Goal: Task Accomplishment & Management: Use online tool/utility

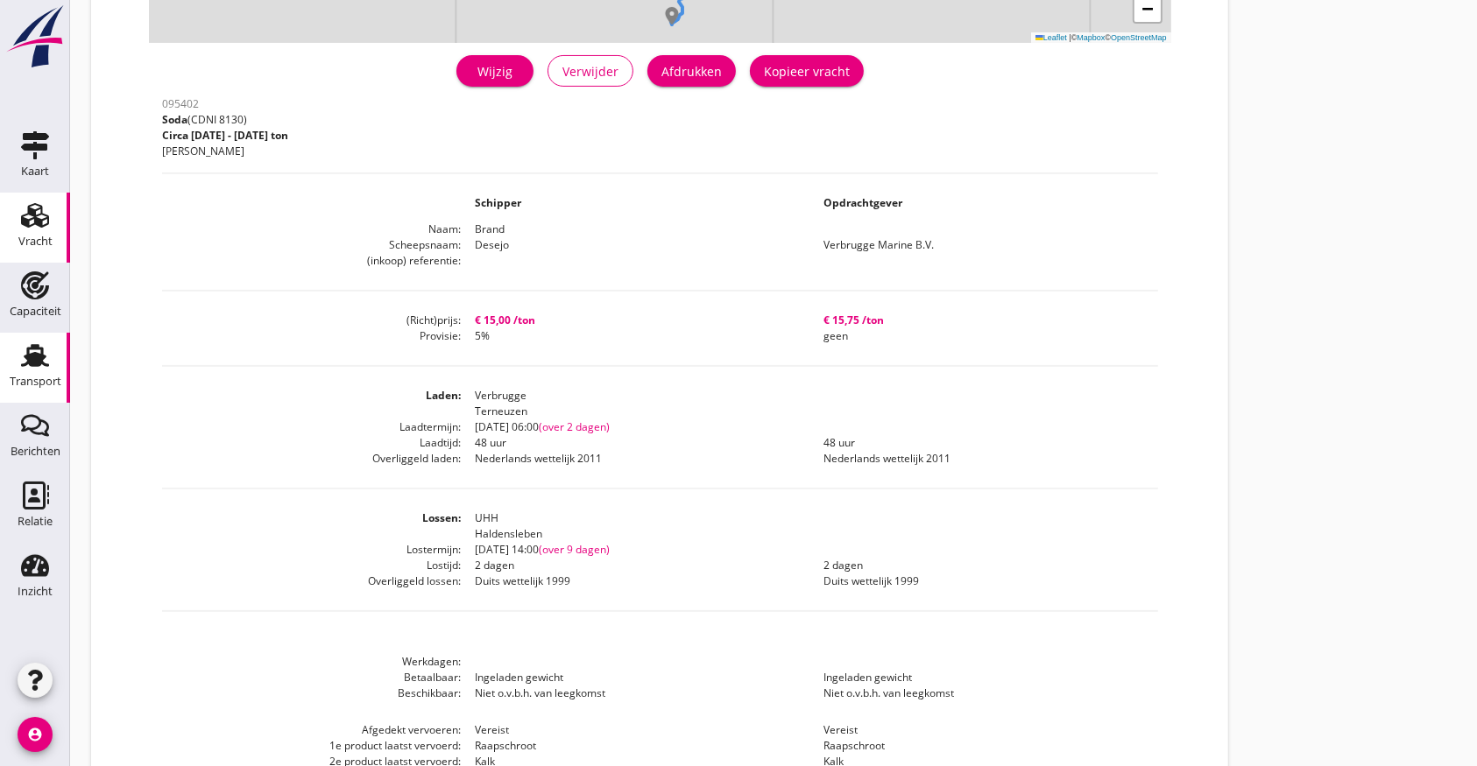
click at [42, 350] on use at bounding box center [35, 355] width 28 height 23
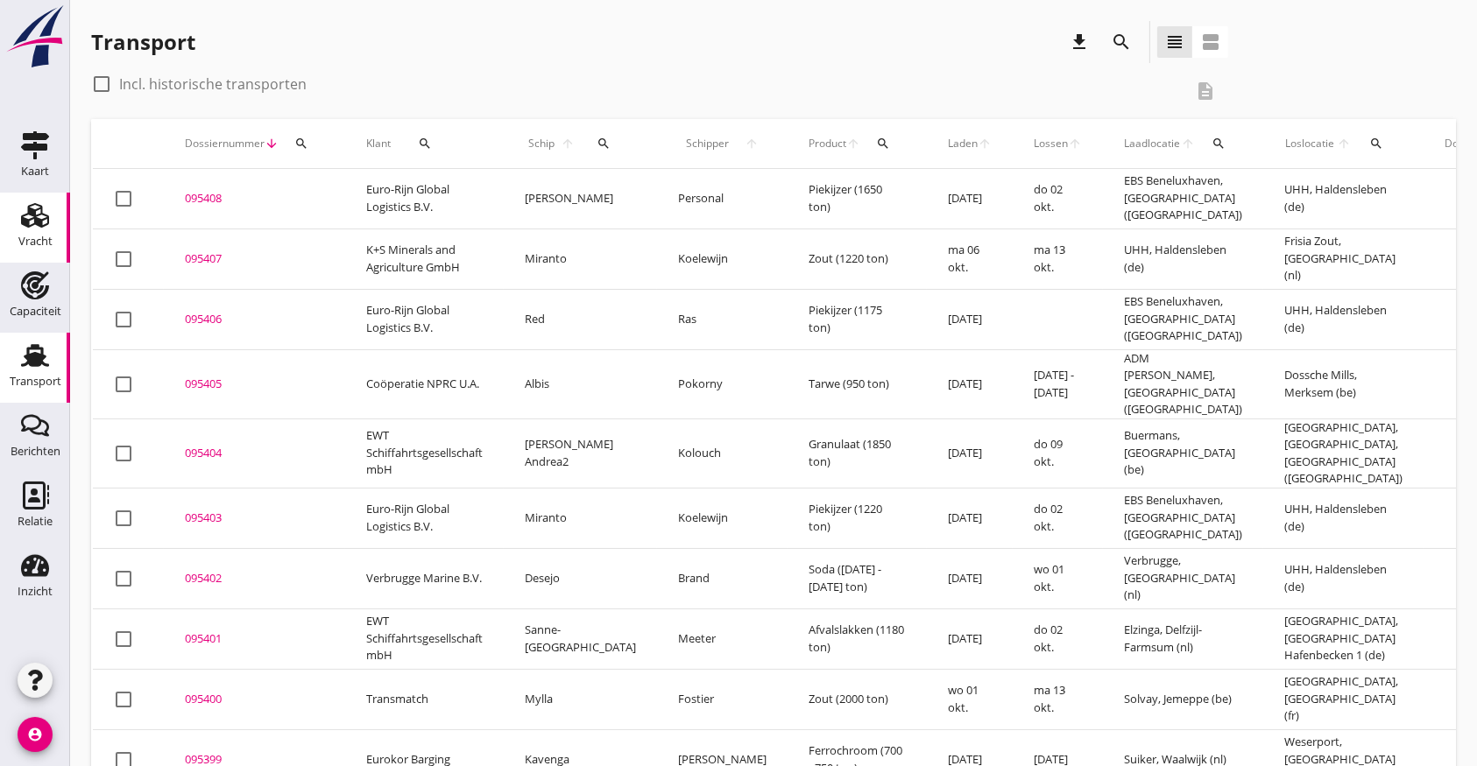
click at [19, 210] on div "Vracht" at bounding box center [35, 215] width 42 height 28
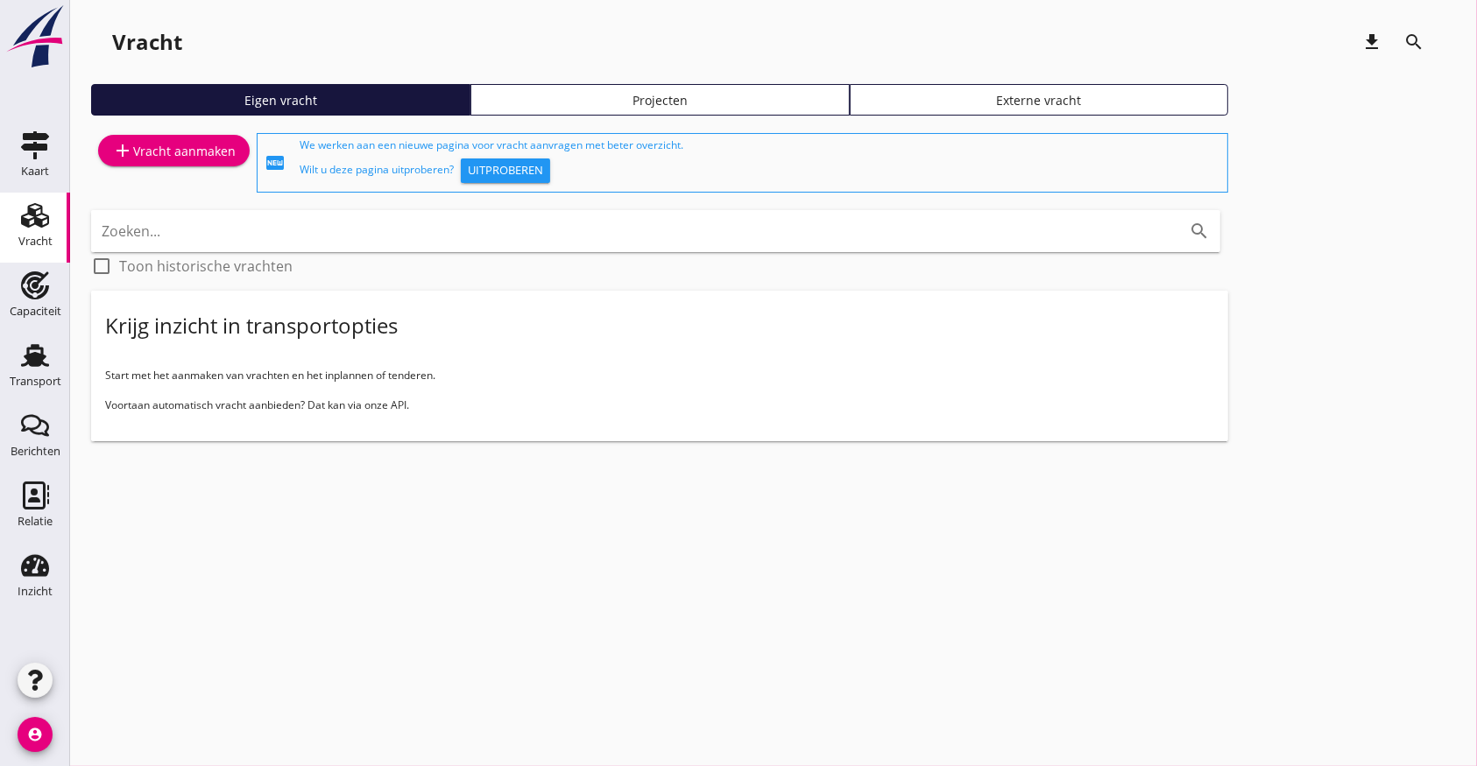
click at [679, 101] on div "Projecten" at bounding box center [660, 100] width 364 height 18
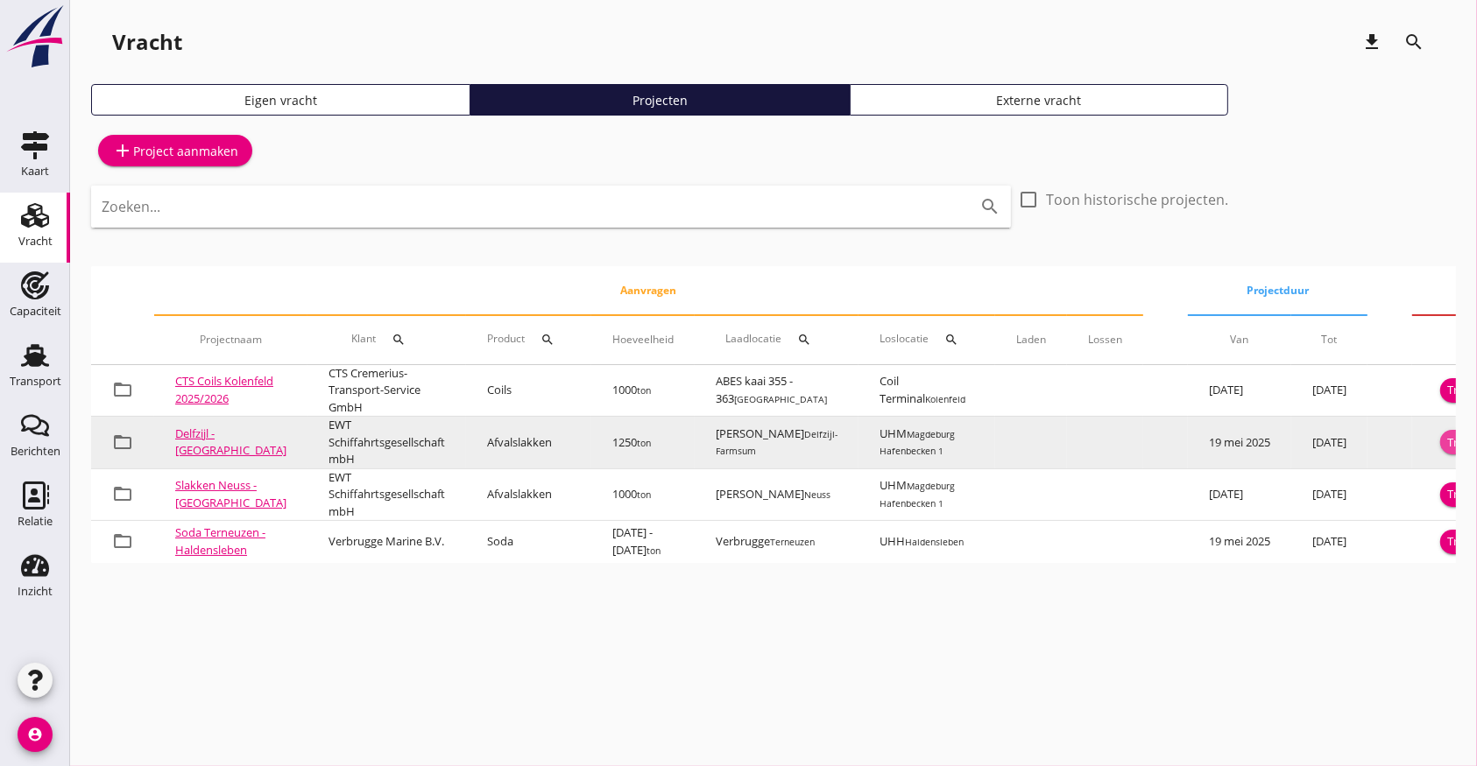
click at [1451, 441] on div "Transport inplannen" at bounding box center [1500, 443] width 107 height 18
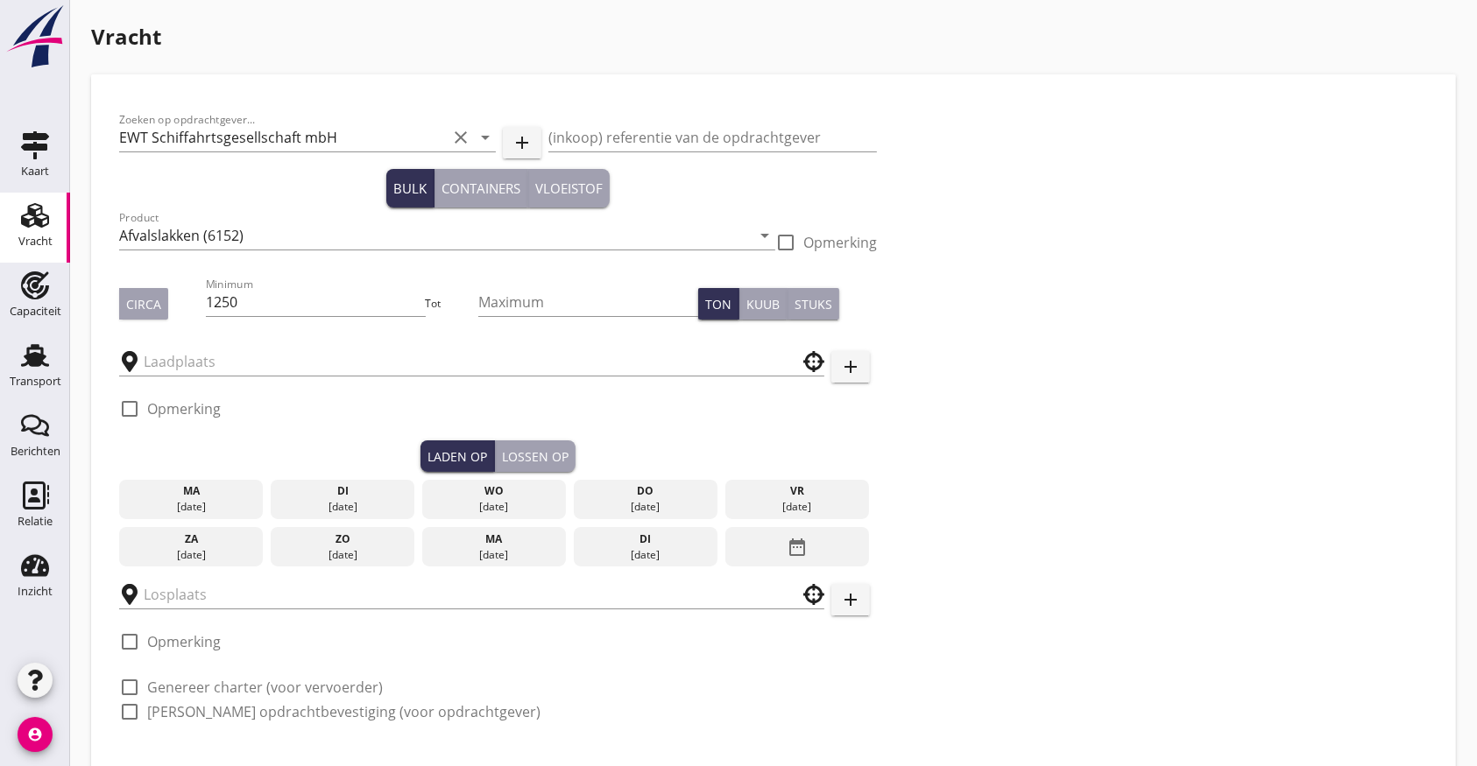
type input "UHM"
type input "[PERSON_NAME]"
checkbox input "true"
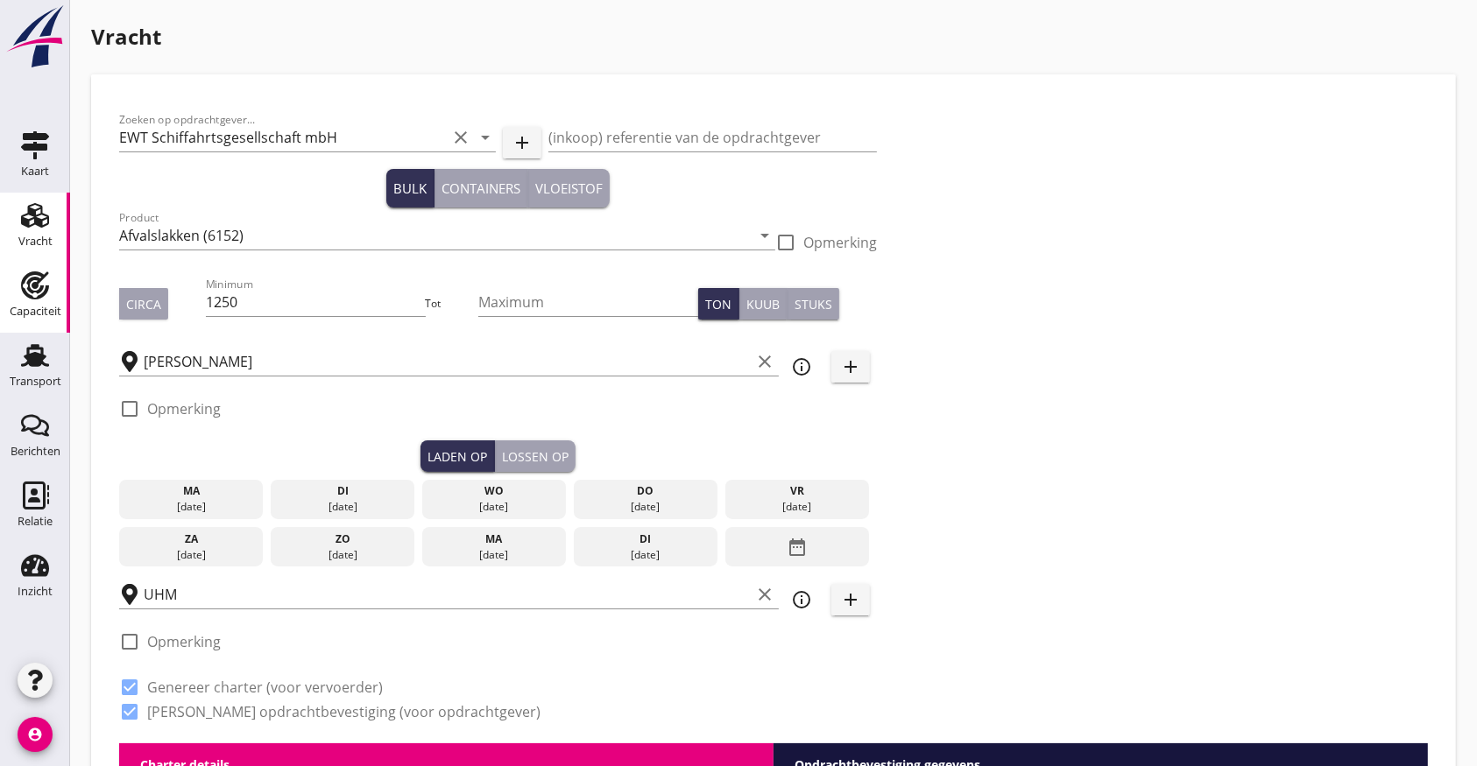
drag, startPoint x: 172, startPoint y: 294, endPoint x: 39, endPoint y: 266, distance: 135.2
type input "1050"
drag, startPoint x: 801, startPoint y: 491, endPoint x: 789, endPoint y: 498, distance: 13.4
click at [800, 491] on div "vr" at bounding box center [798, 492] width 136 height 16
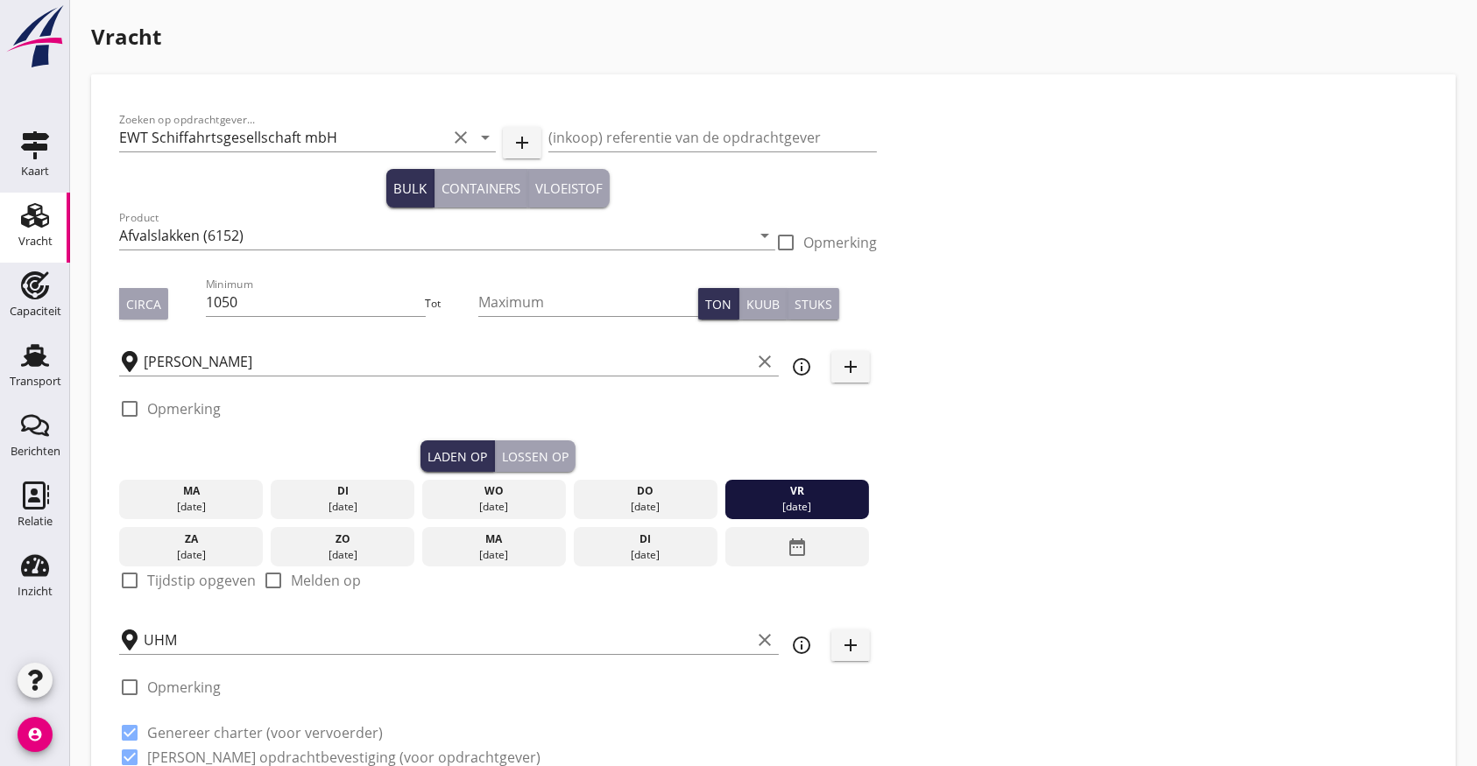
click at [189, 583] on label "Tijdstip opgeven" at bounding box center [201, 581] width 109 height 18
checkbox input "true"
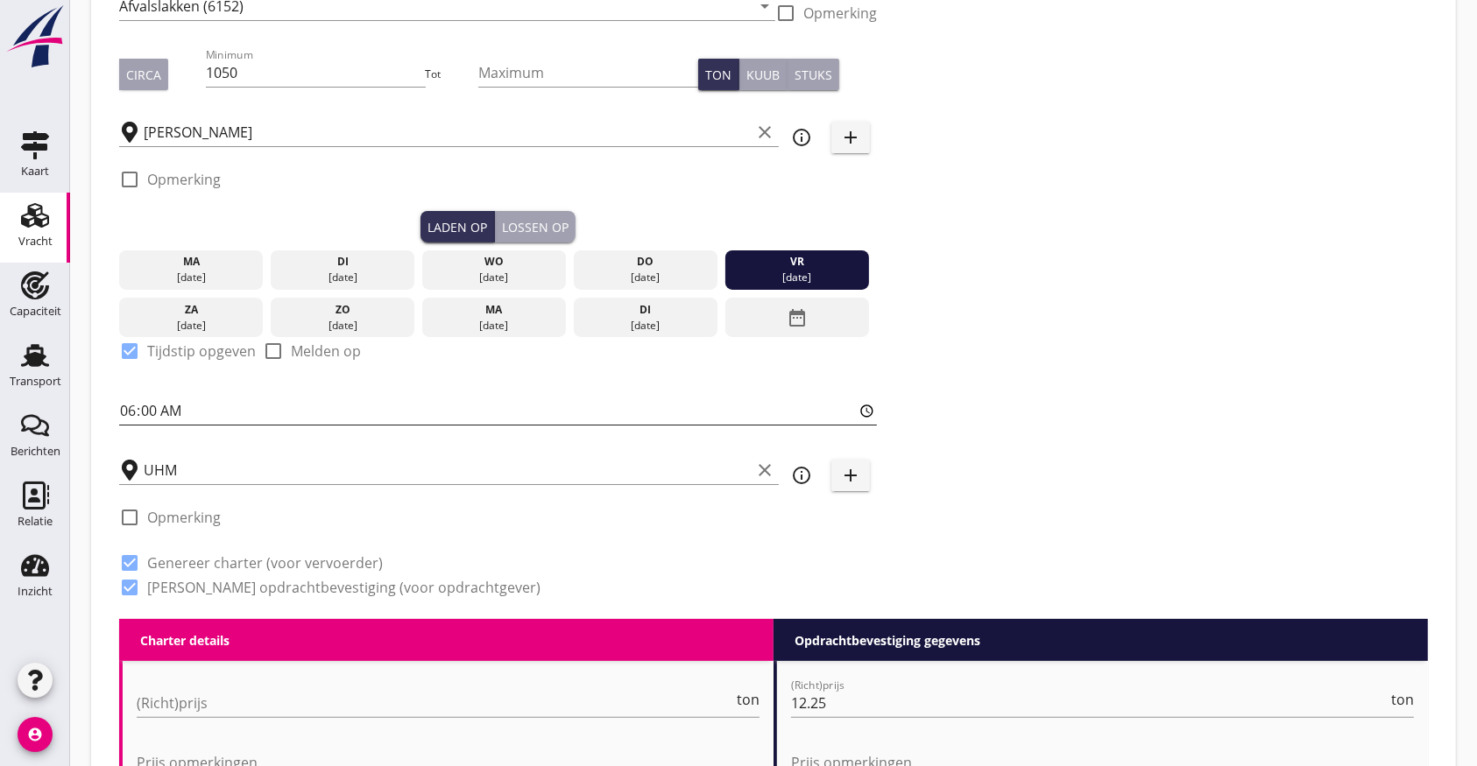
scroll to position [350, 0]
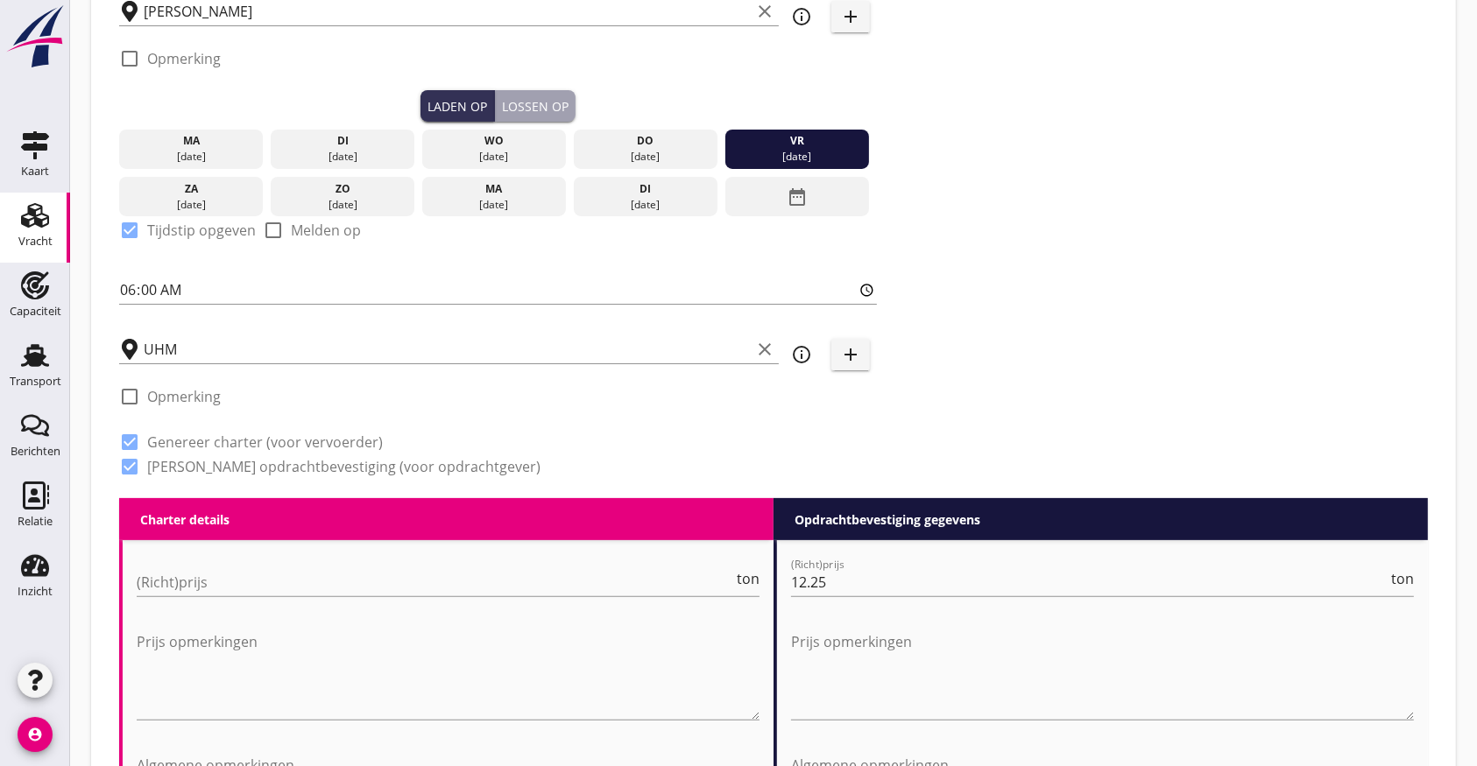
click at [546, 111] on div "Lossen op" at bounding box center [535, 106] width 67 height 18
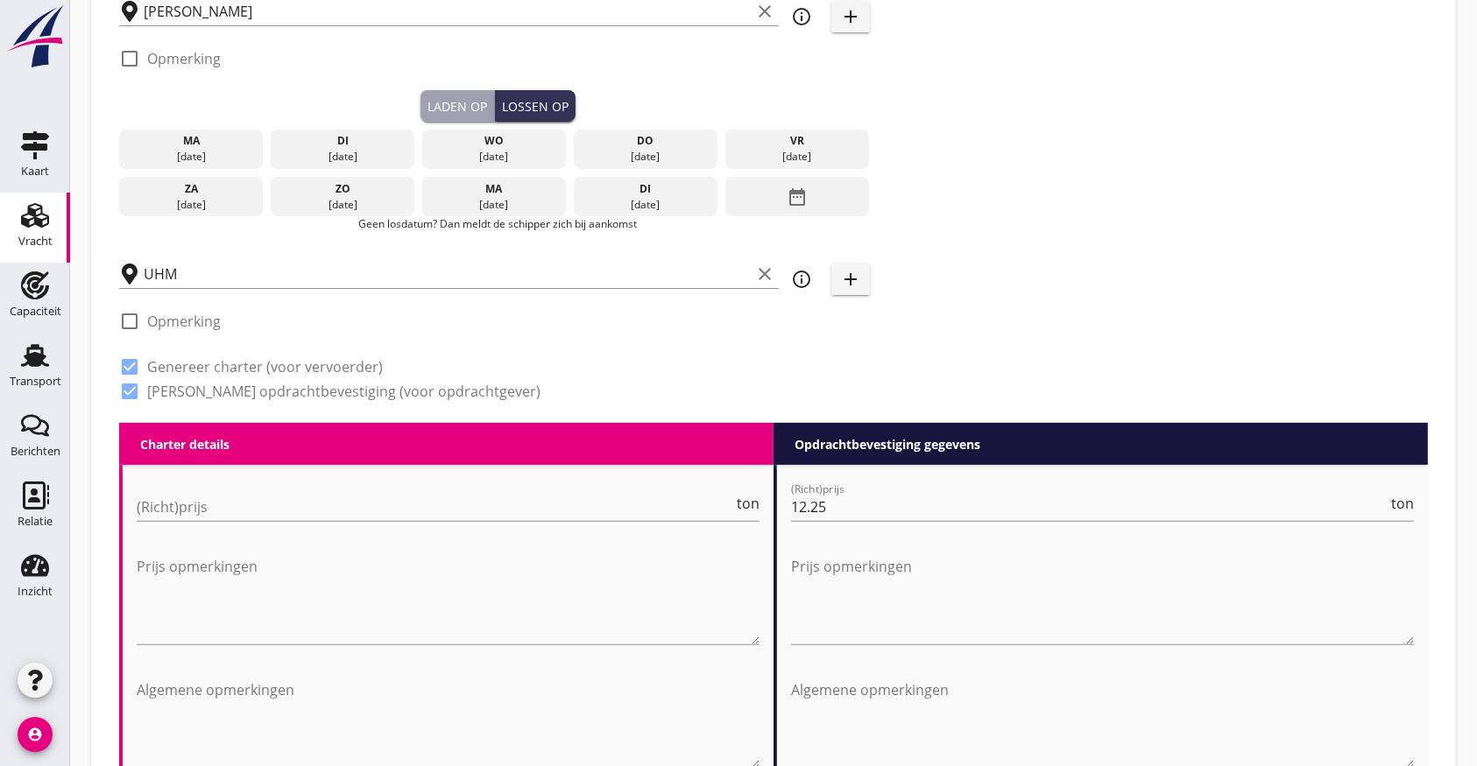
click at [796, 203] on icon "date_range" at bounding box center [797, 197] width 21 height 32
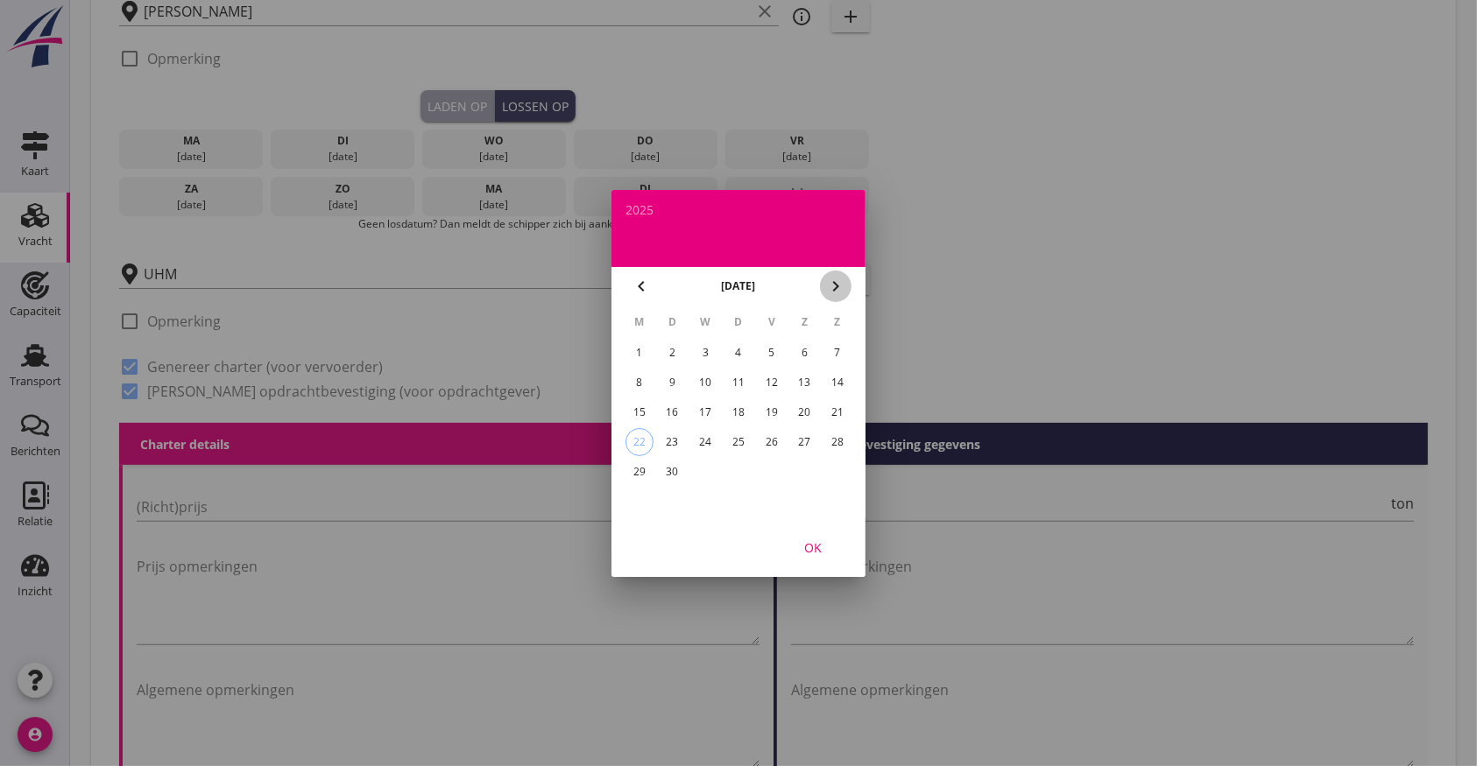
click at [834, 282] on icon "chevron_right" at bounding box center [835, 286] width 21 height 21
click at [639, 378] on div "6" at bounding box center [639, 383] width 28 height 28
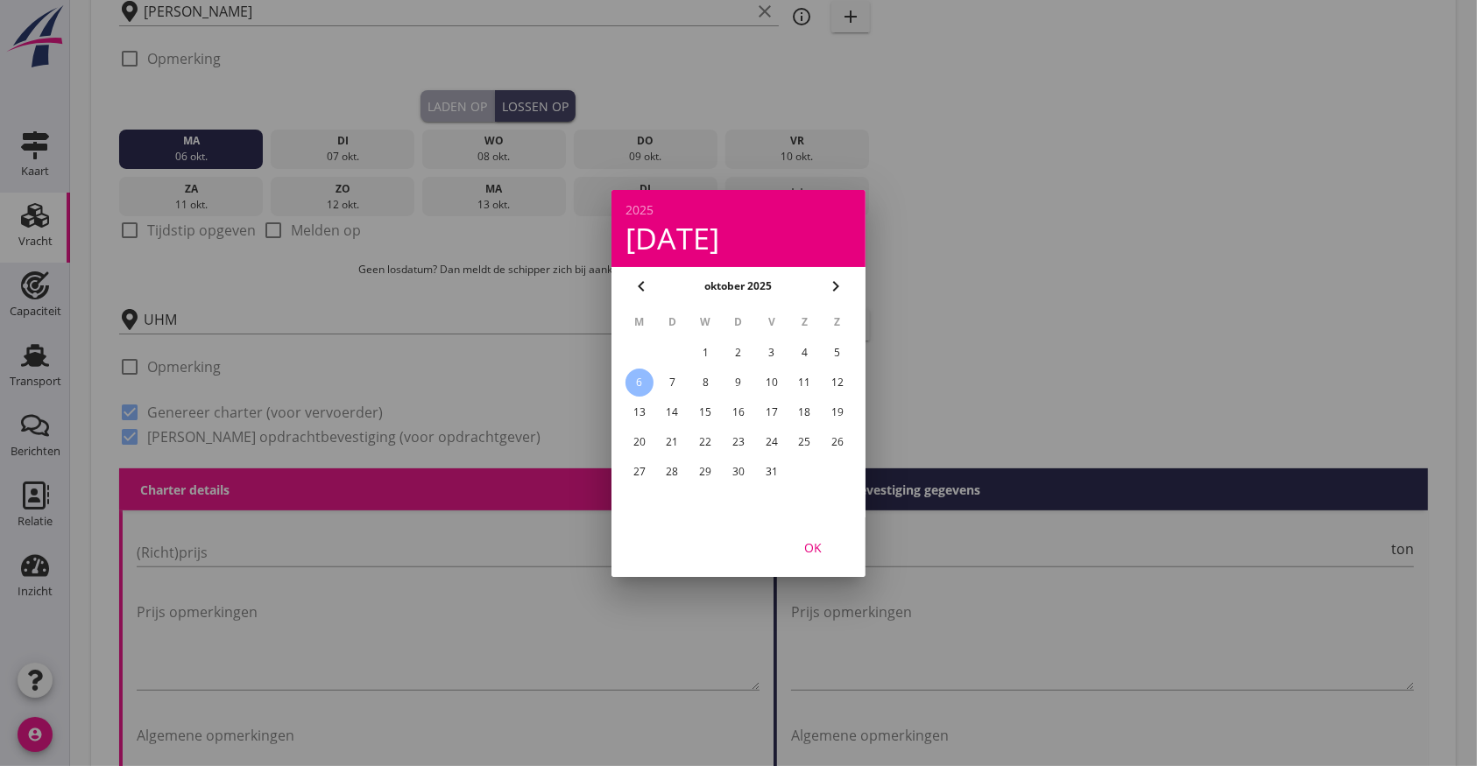
click at [815, 547] on div "OK" at bounding box center [812, 547] width 49 height 18
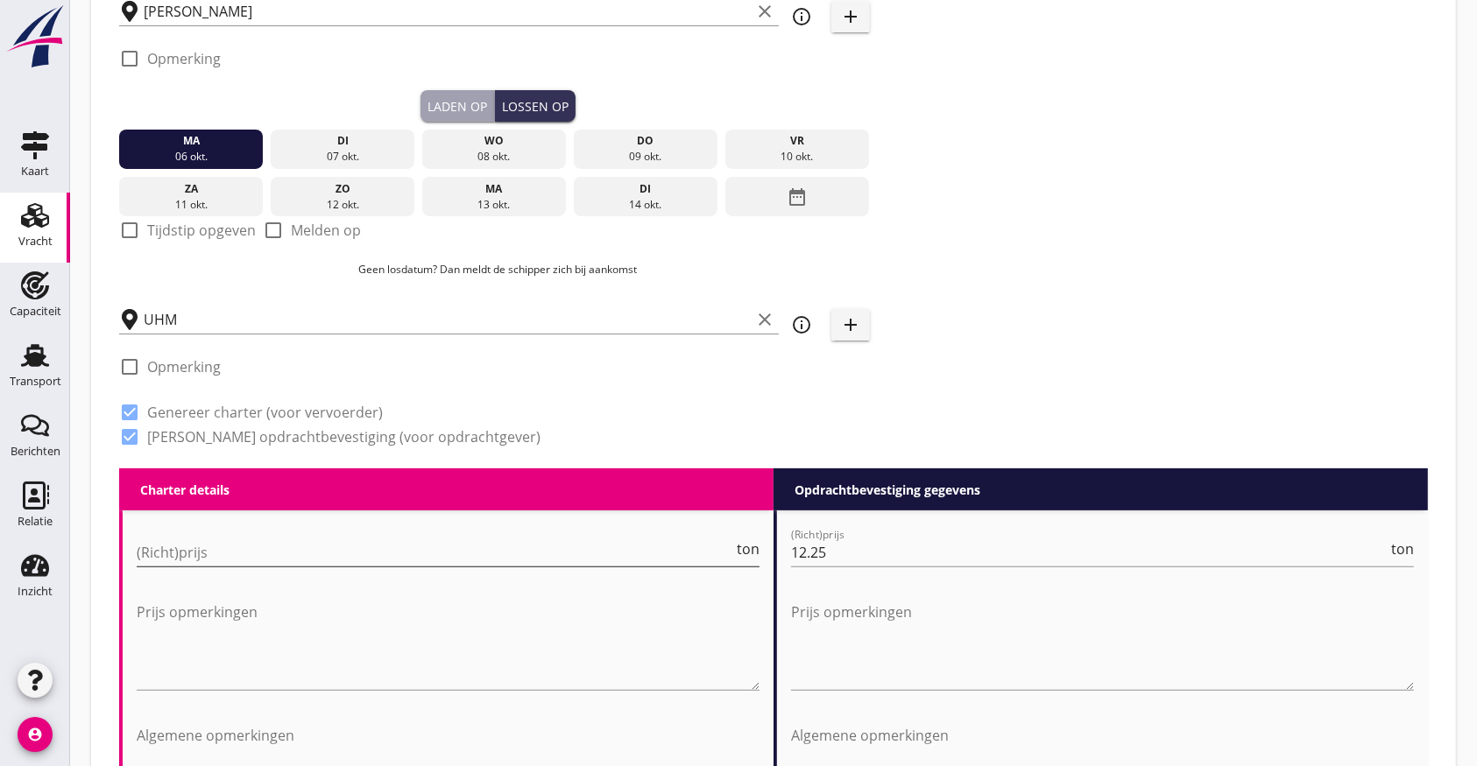
click at [335, 562] on input "(Richt)prijs" at bounding box center [435, 553] width 597 height 28
type input "11"
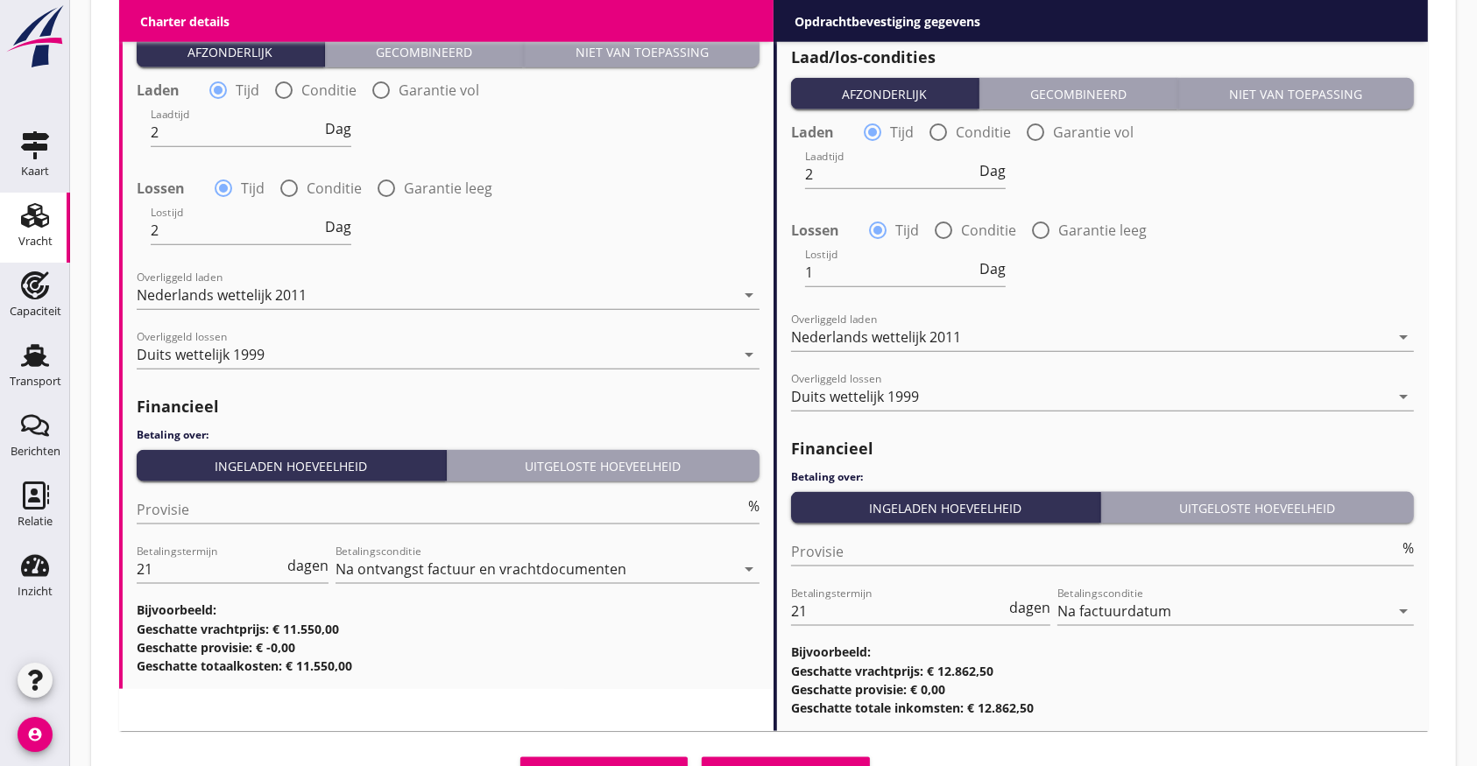
scroll to position [2095, 0]
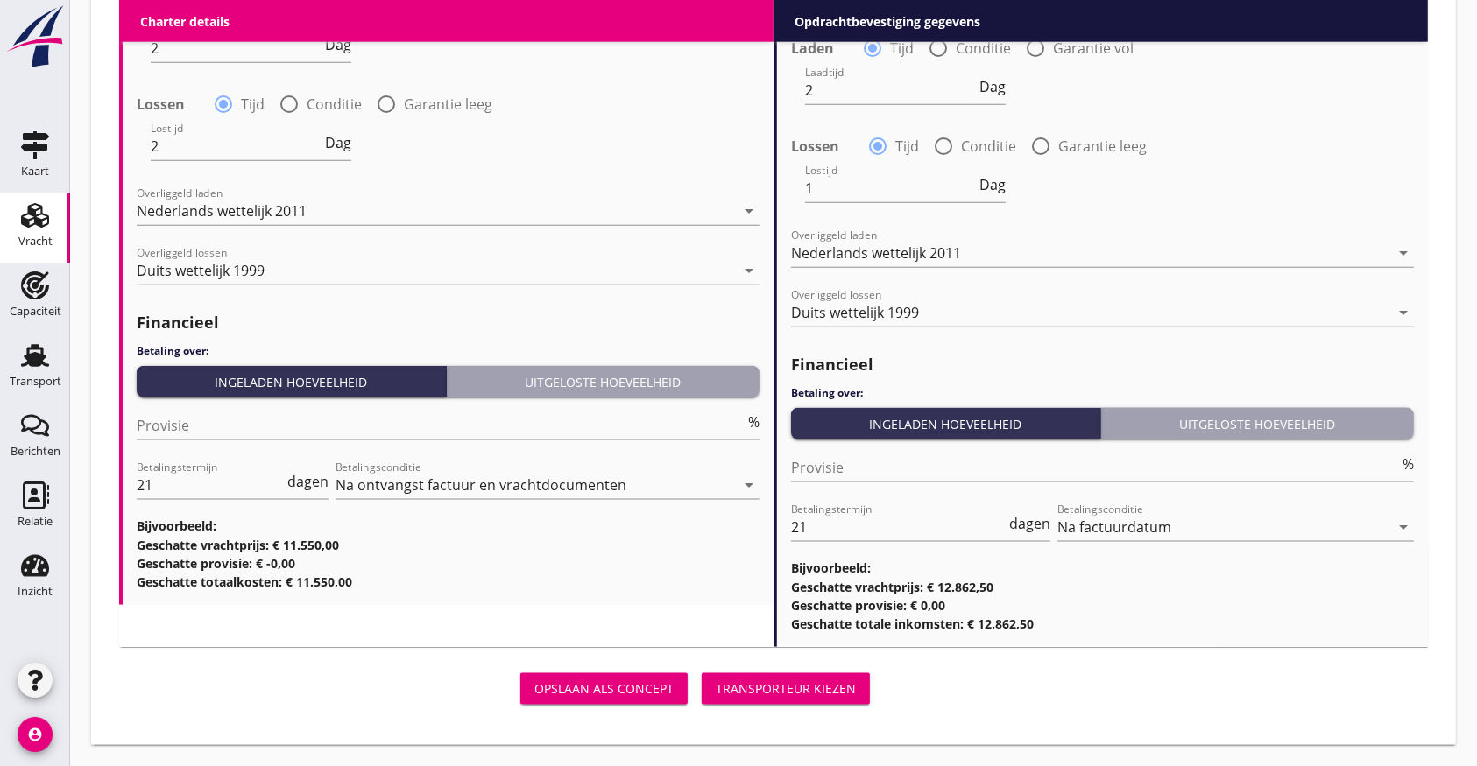
type input "11.00"
click at [760, 685] on div "Transporteur kiezen" at bounding box center [786, 689] width 140 height 18
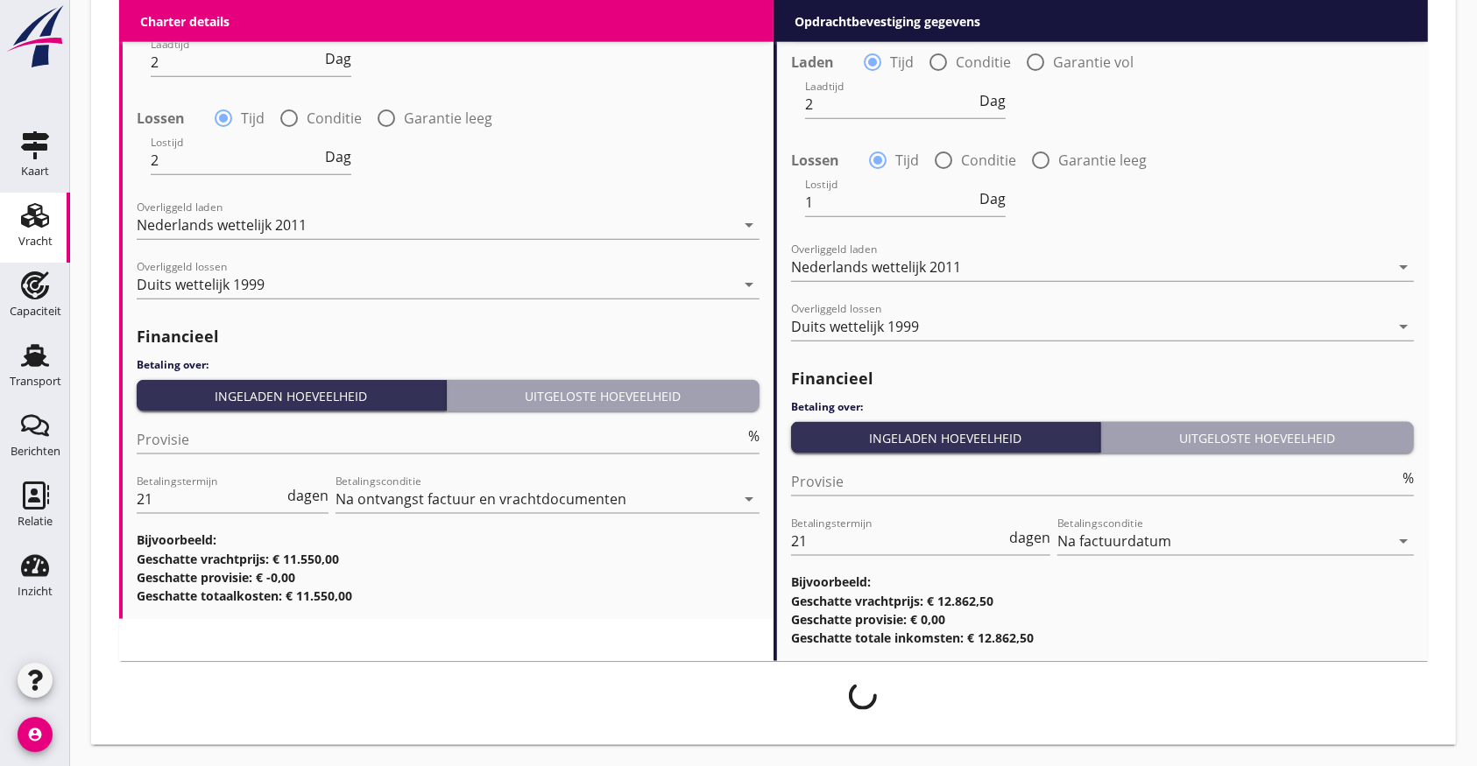
scroll to position [2081, 0]
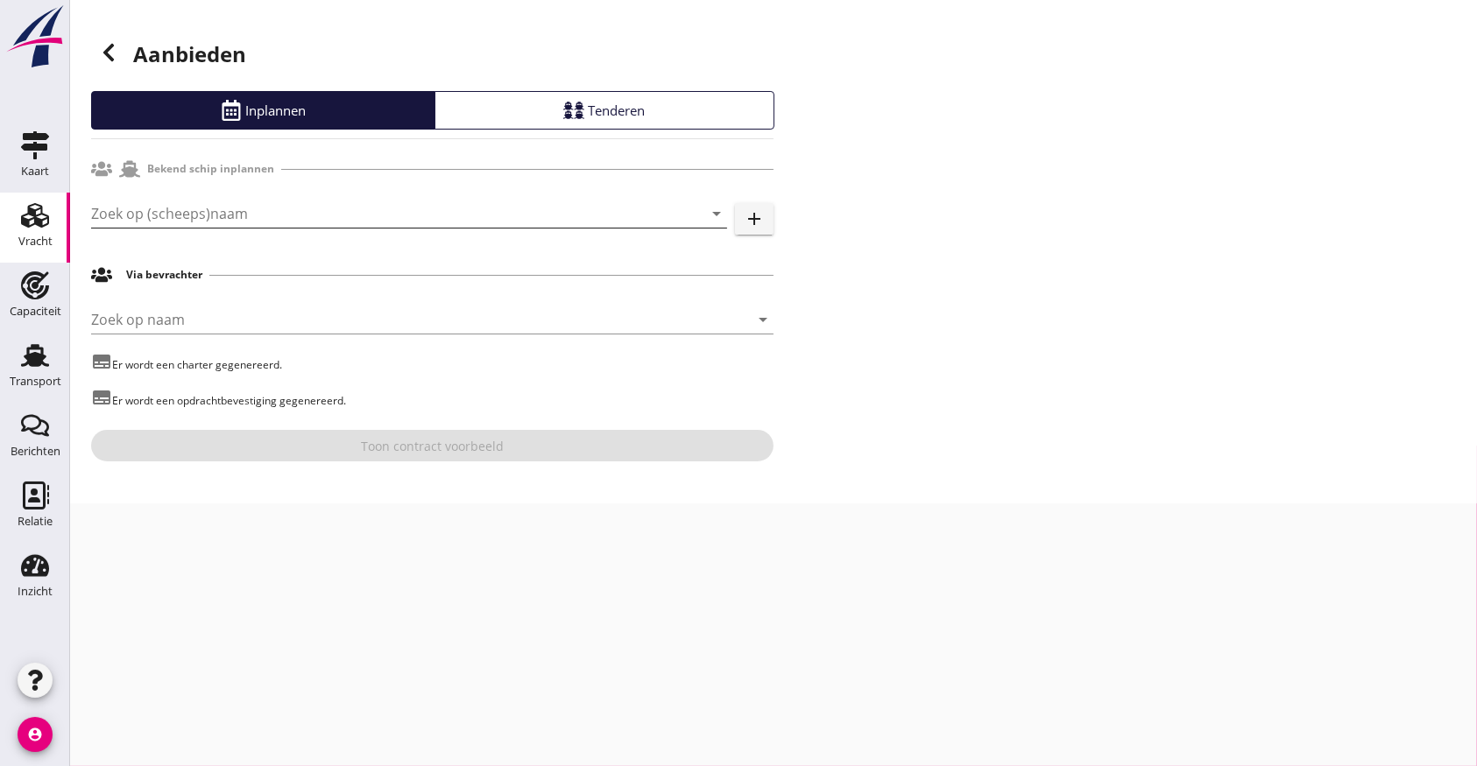
click at [241, 201] on input "Zoek op (scheeps)naam" at bounding box center [384, 214] width 587 height 28
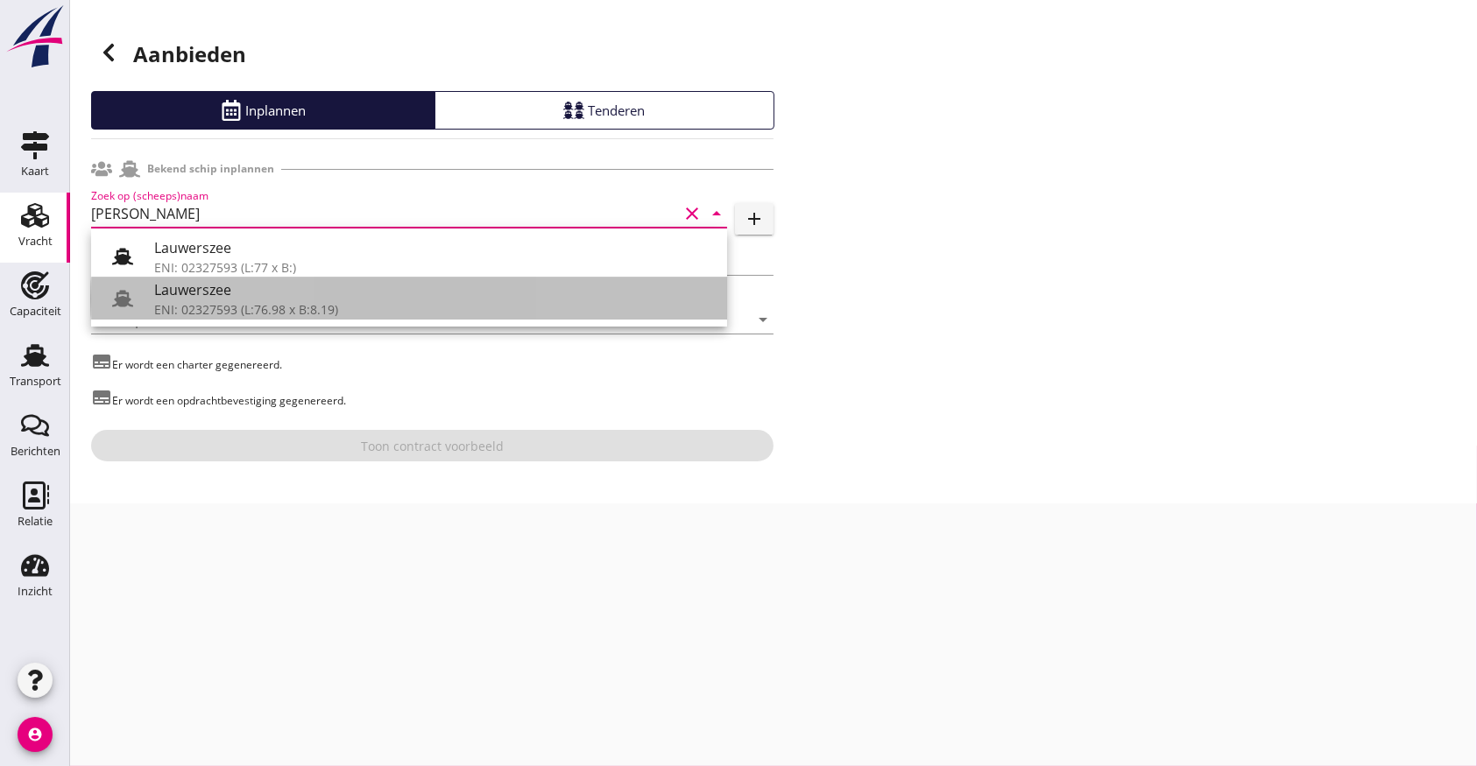
click at [254, 305] on div "ENI: 02327593 (L:76.98 x B:8.19)" at bounding box center [433, 309] width 559 height 18
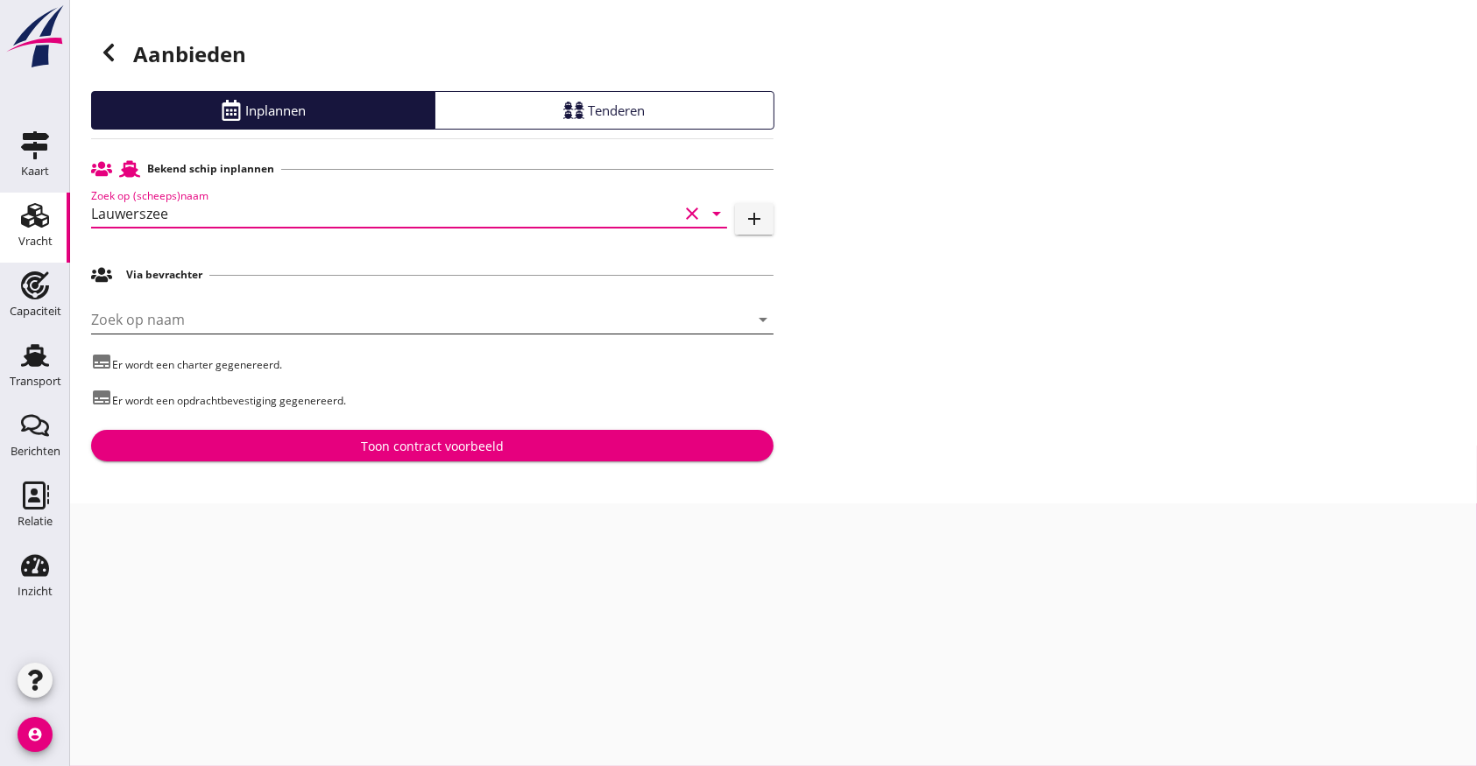
type input "Lauwerszee"
click at [149, 314] on input "Zoek op naam" at bounding box center [407, 320] width 633 height 28
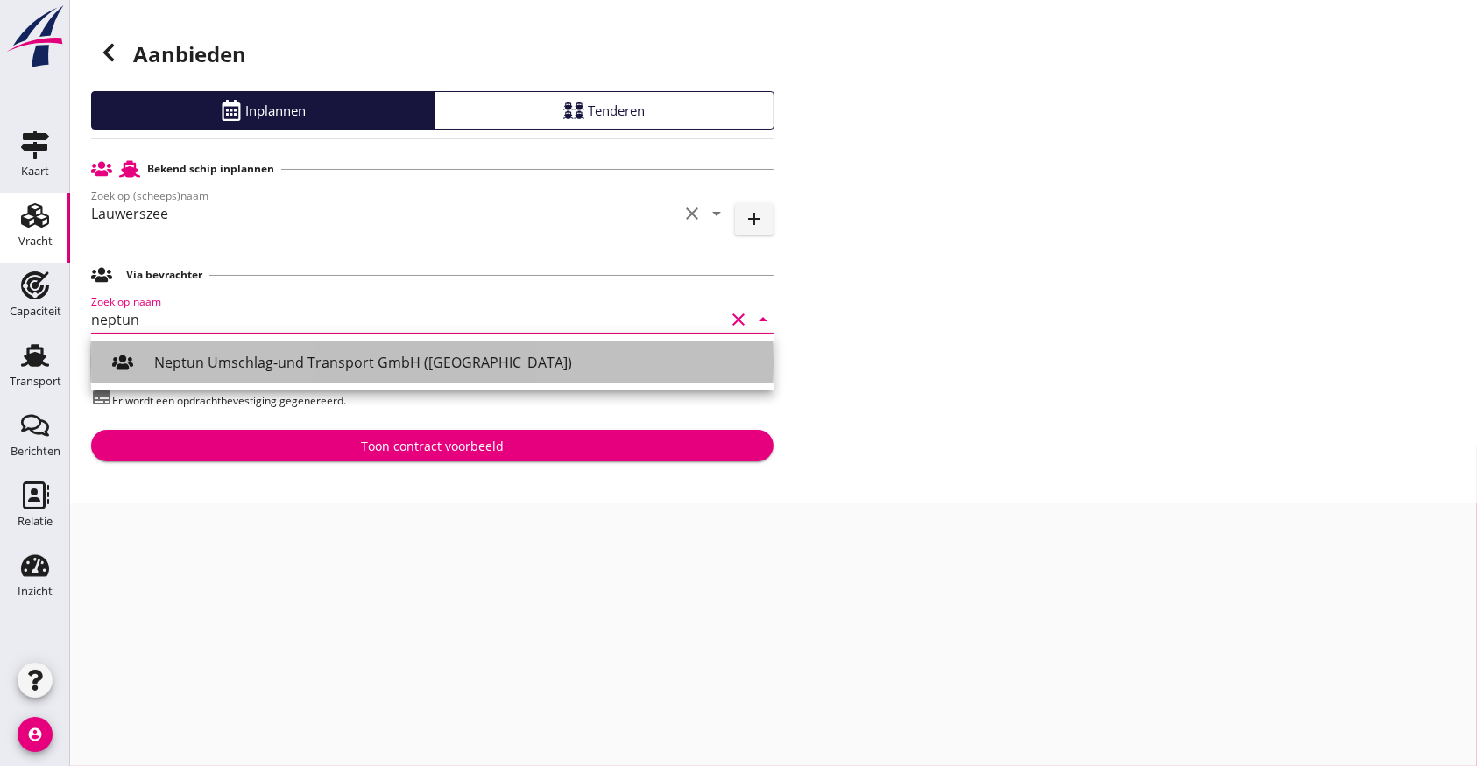
click at [340, 366] on div "Neptun Umschlag-und Transport GmbH ([GEOGRAPHIC_DATA])" at bounding box center [456, 362] width 605 height 21
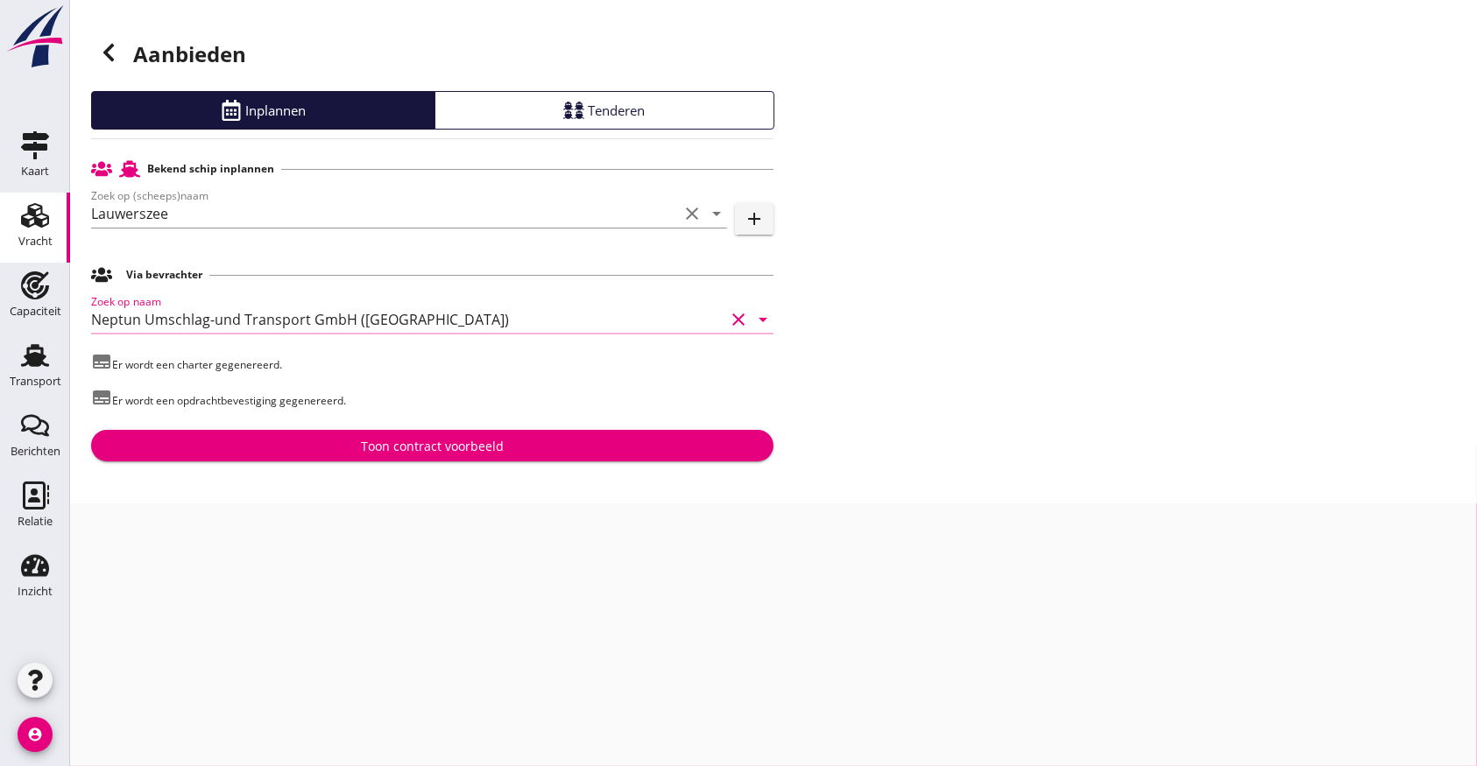
type input "Neptun Umschlag-und Transport GmbH ([GEOGRAPHIC_DATA])"
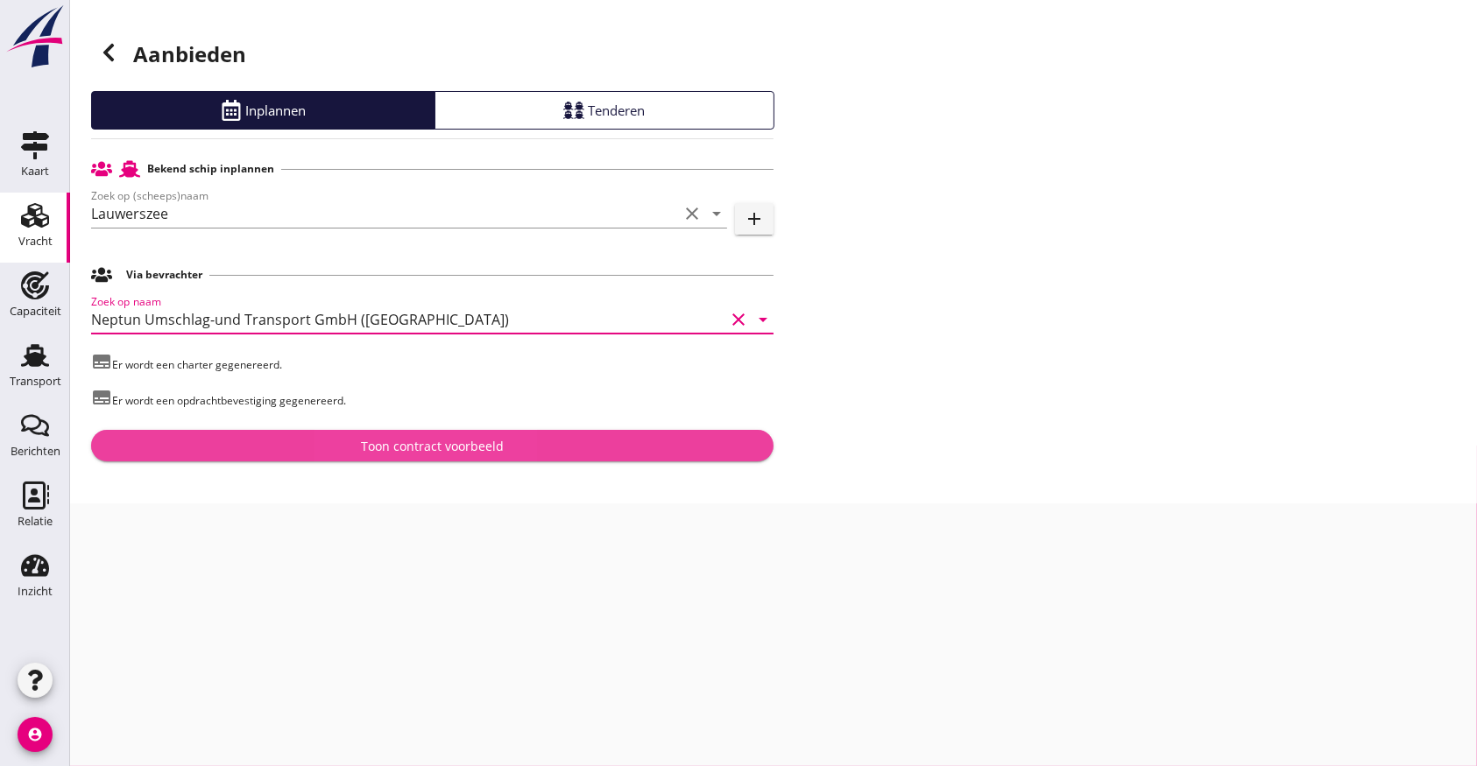
click at [405, 445] on div "Toon contract voorbeeld" at bounding box center [432, 446] width 143 height 18
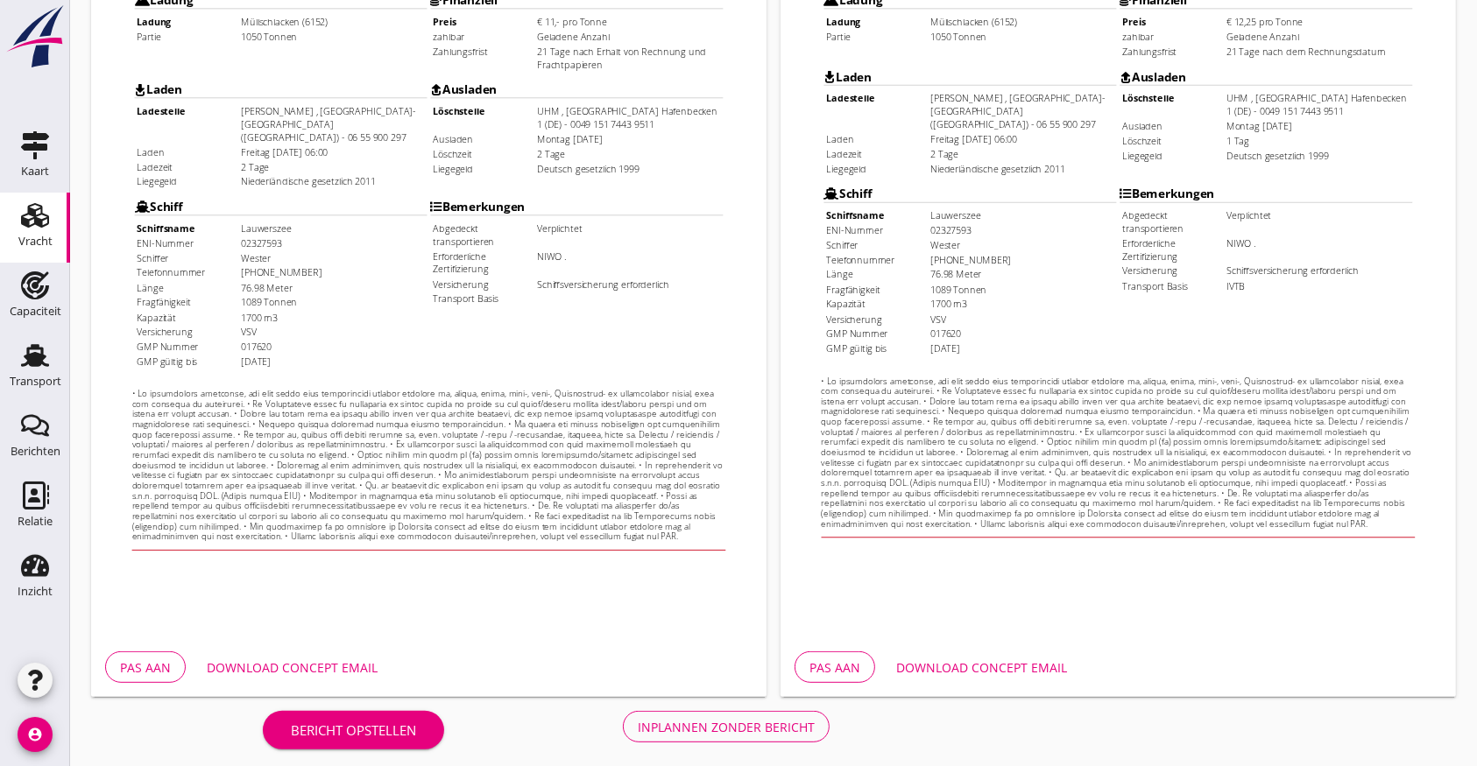
scroll to position [503, 0]
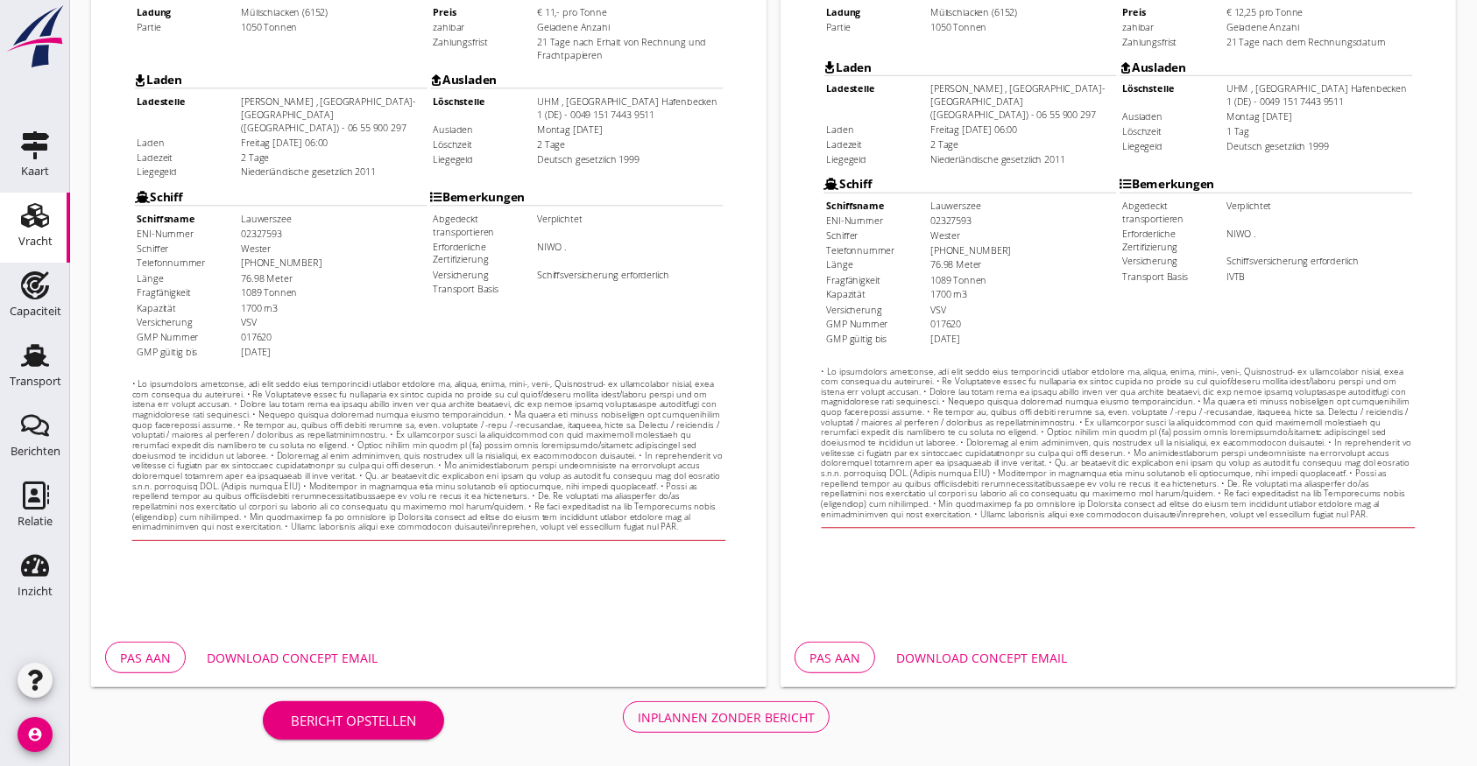
click at [325, 638] on div "Pas aan Download concept email" at bounding box center [428, 658] width 675 height 60
click at [318, 649] on div "Download concept email" at bounding box center [292, 658] width 171 height 18
